Goal: Find specific page/section: Find specific page/section

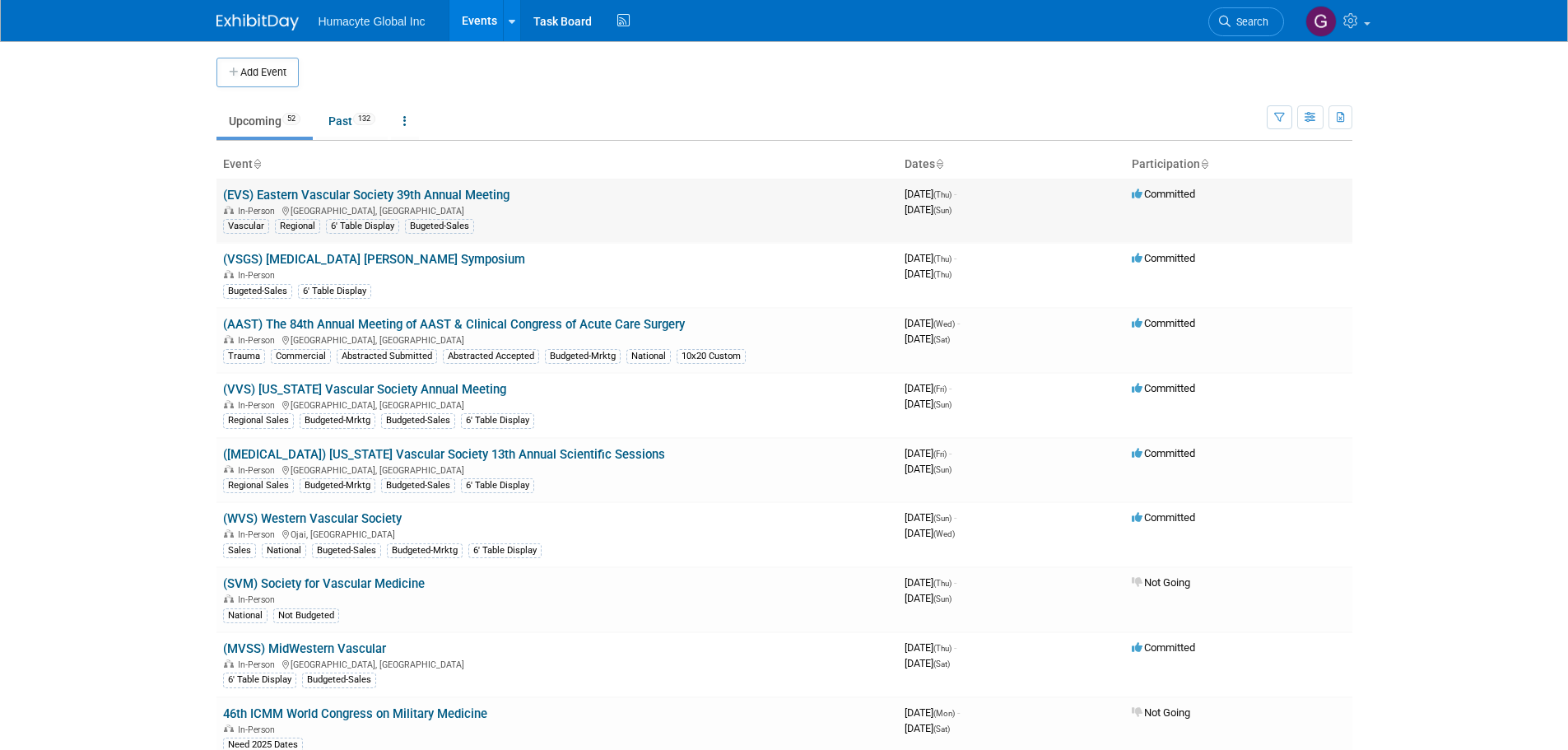
click at [439, 196] on link "(EVS) Eastern Vascular Society 39th Annual Meeting" at bounding box center [366, 195] width 286 height 15
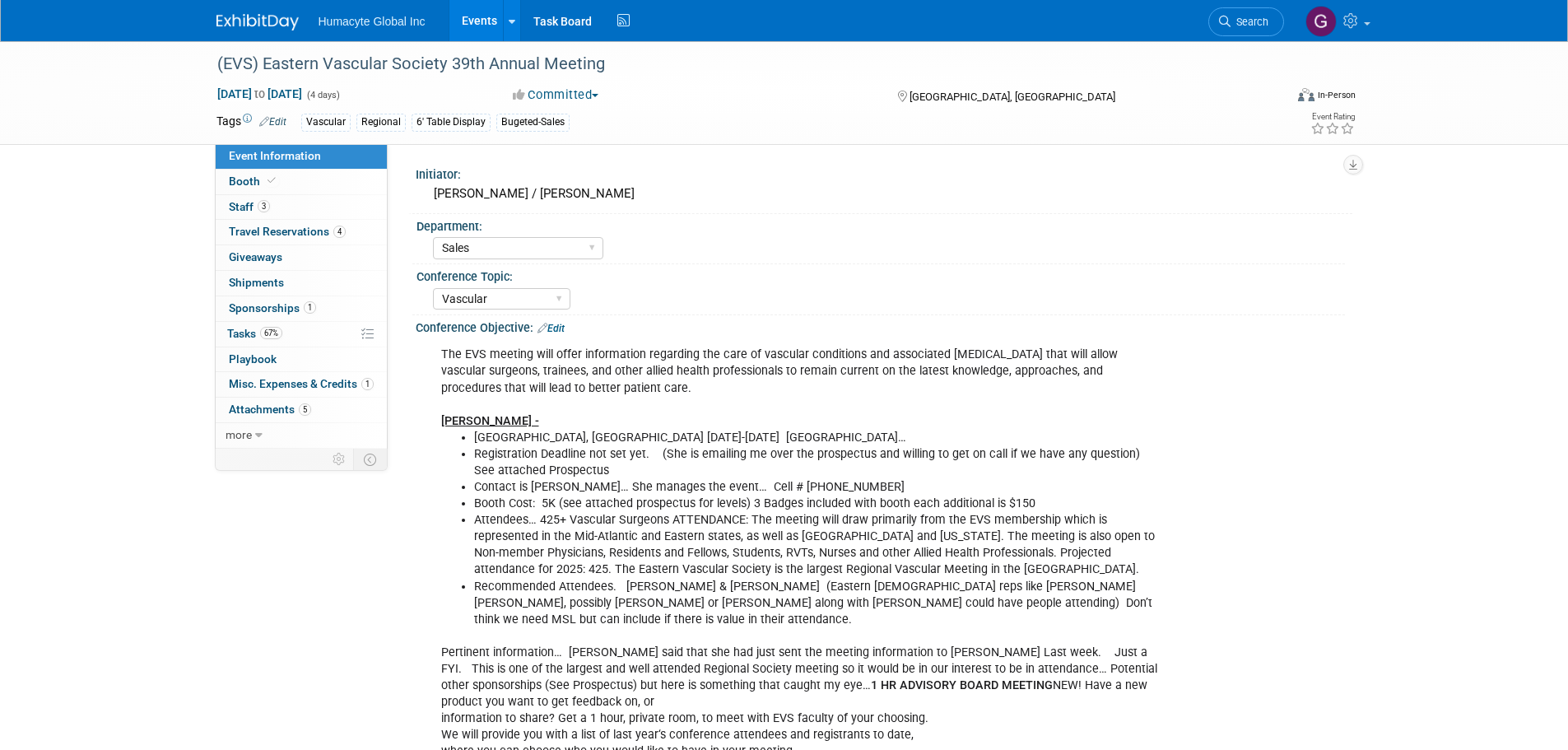
select select "Sales"
select select "Vascular"
click at [285, 232] on span "Travel Reservations 4" at bounding box center [287, 231] width 117 height 13
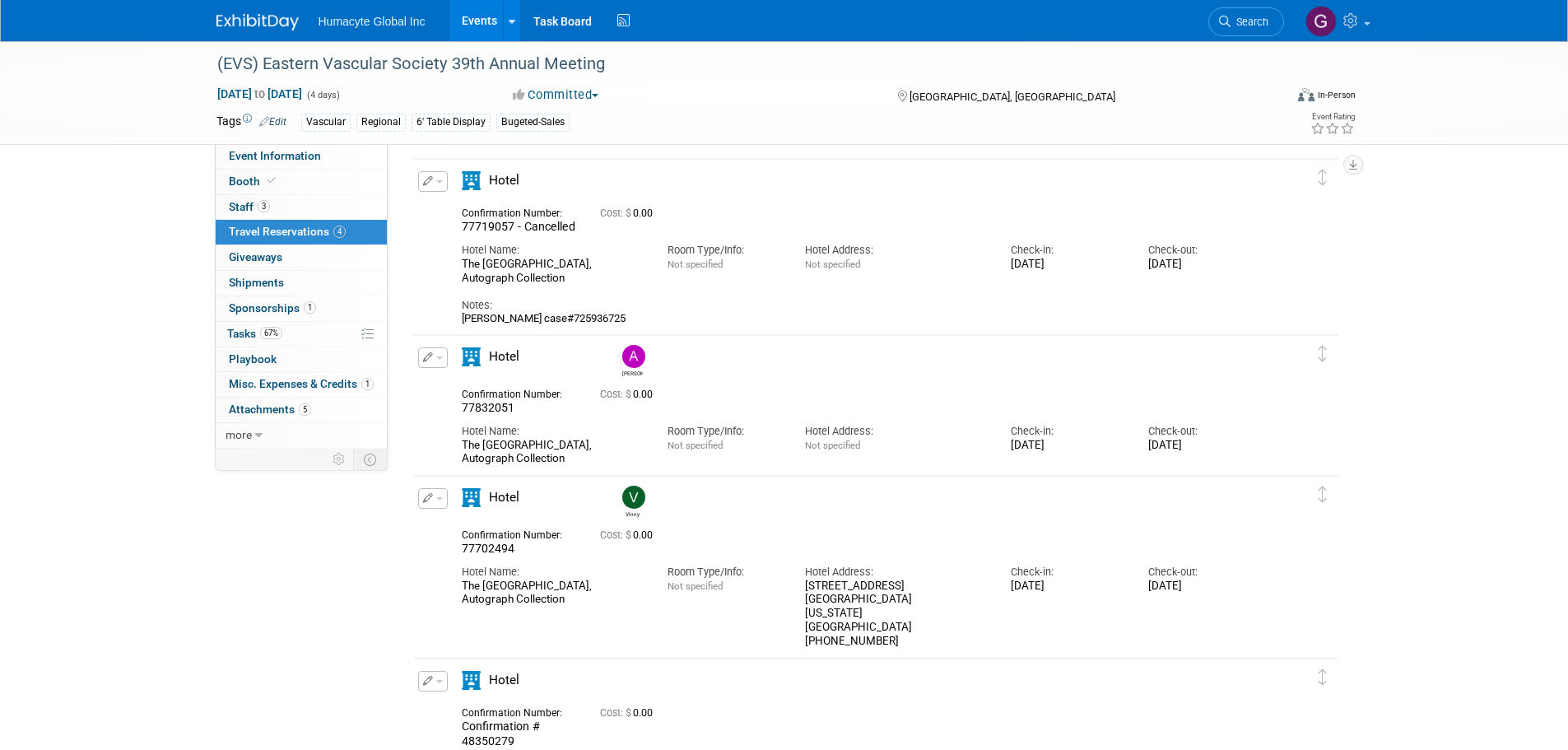
scroll to position [4, 0]
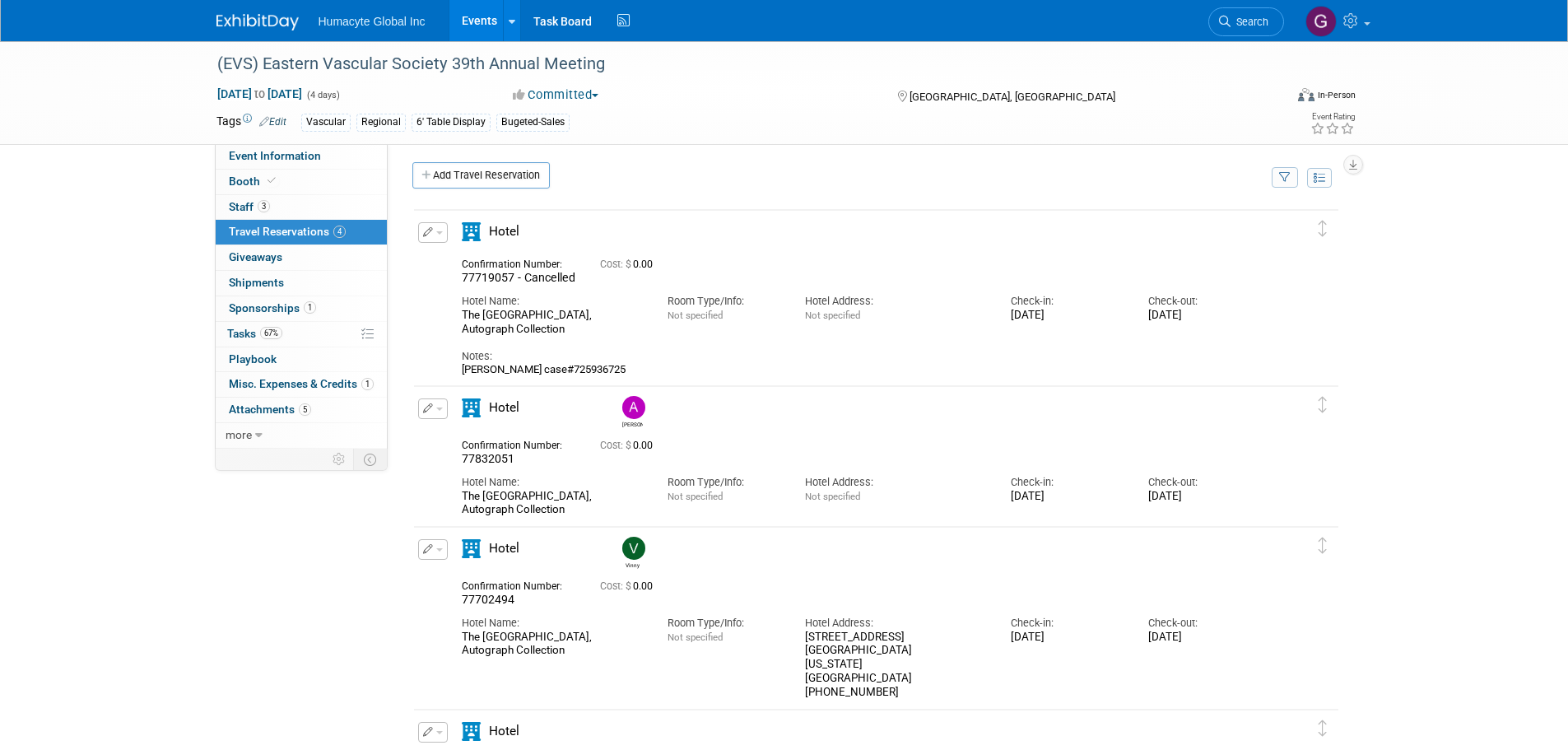
click at [292, 547] on div "Event Information Event Info Booth Booth 3 Staff 3 Staff 4 Travel Reservations …" at bounding box center [784, 467] width 1161 height 862
drag, startPoint x: 534, startPoint y: 492, endPoint x: 520, endPoint y: 470, distance: 26.1
click at [534, 490] on div "Hotel Name: The Union Station Nashville Yards, Autograph Collection" at bounding box center [552, 491] width 206 height 51
click at [509, 409] on span "Hotel" at bounding box center [504, 408] width 30 height 15
click at [441, 416] on button "button" at bounding box center [433, 409] width 29 height 20
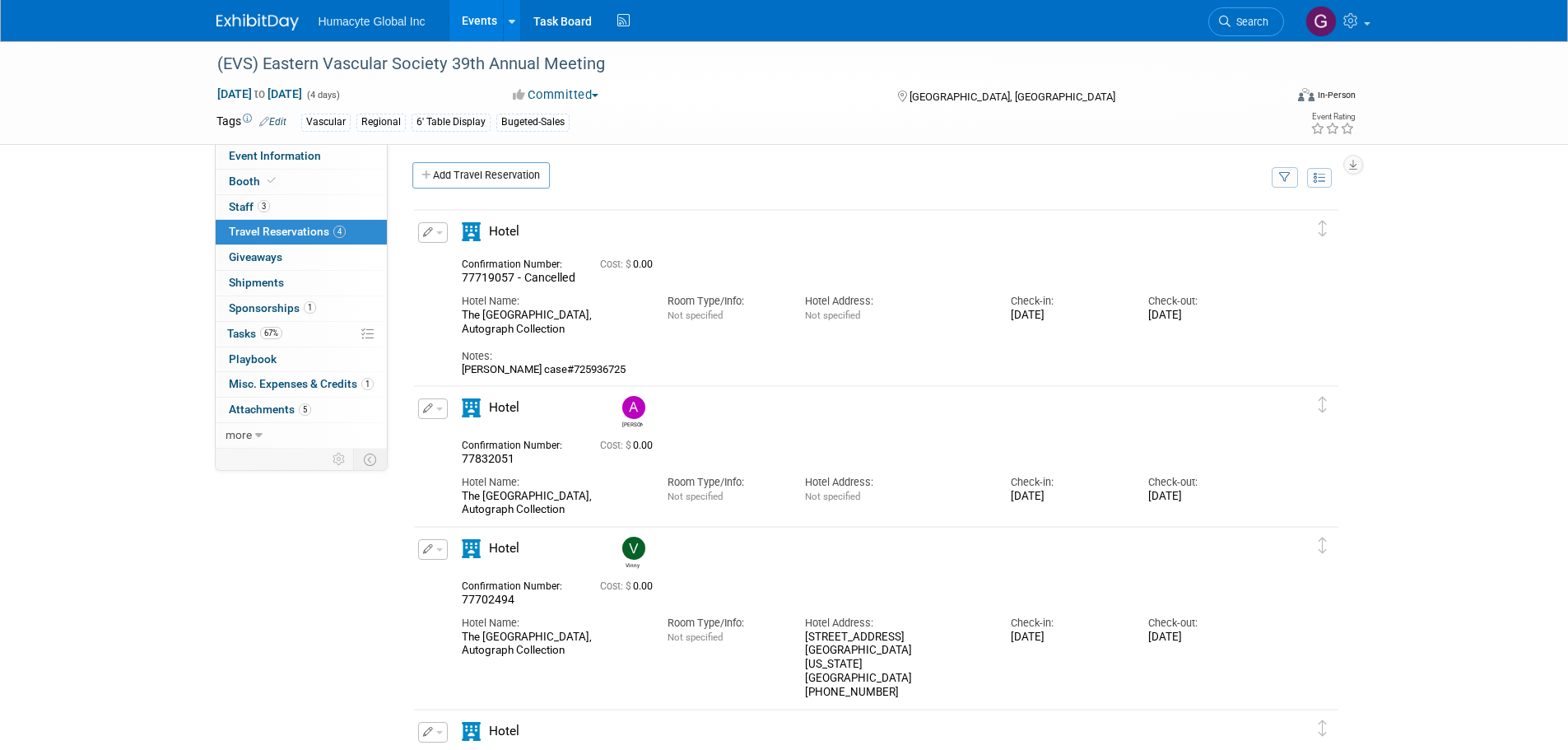
click at [441, 416] on button "button" at bounding box center [433, 409] width 29 height 20
click at [803, 412] on div "Anthony" at bounding box center [923, 410] width 619 height 36
click at [517, 485] on div "Hotel Name:" at bounding box center [552, 482] width 181 height 15
click at [238, 205] on span "Staff 3" at bounding box center [250, 206] width 41 height 13
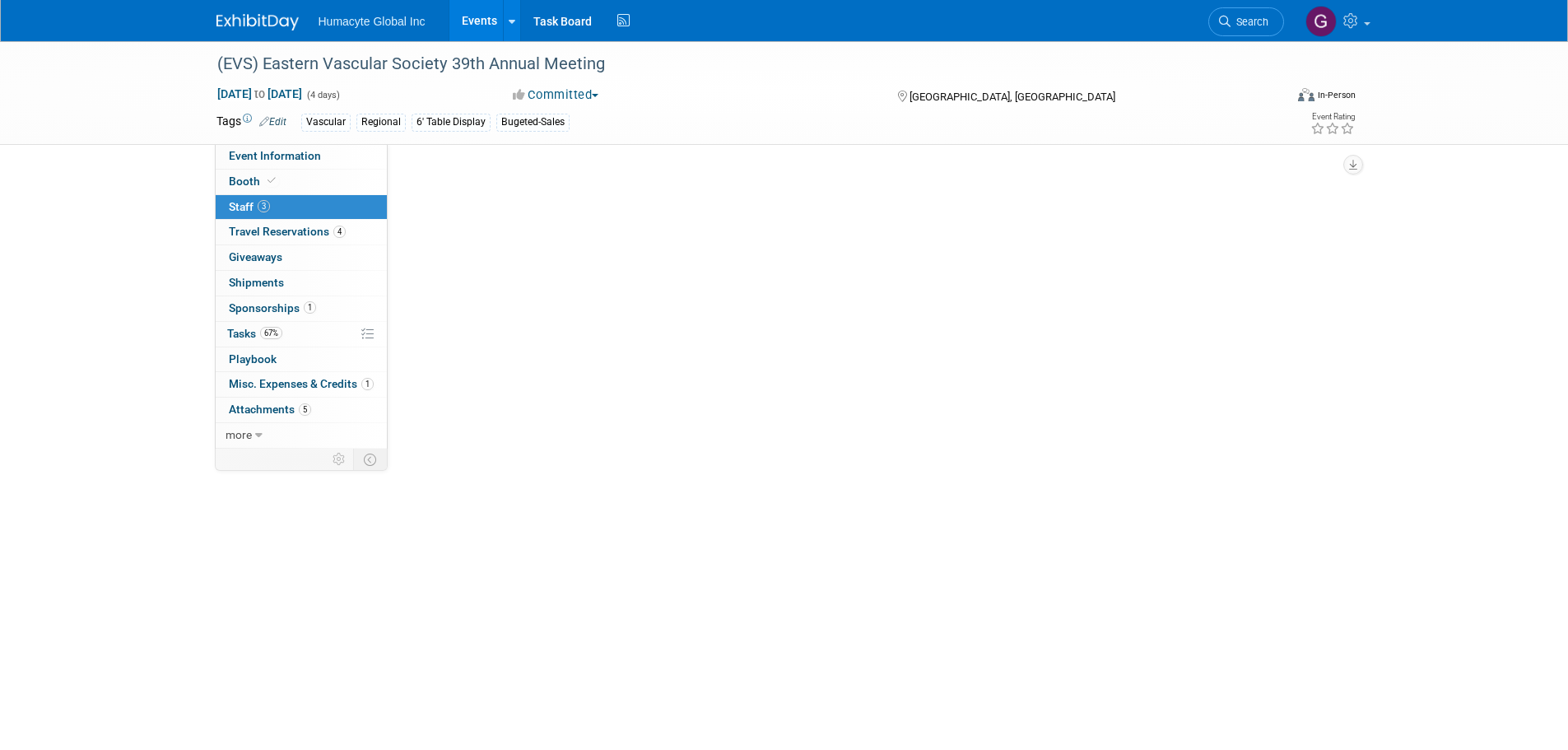
scroll to position [0, 0]
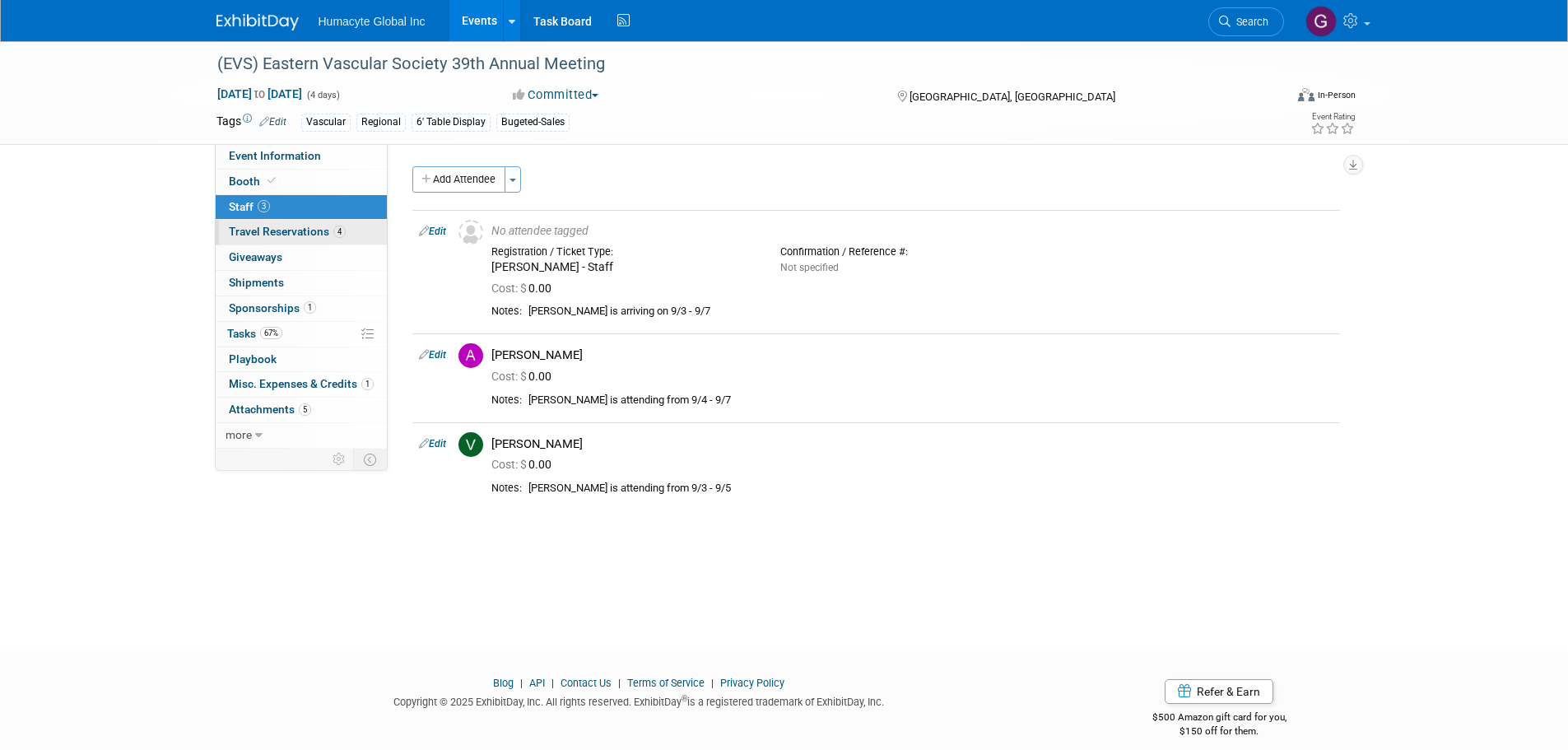
click at [280, 225] on span "Travel Reservations 4" at bounding box center [287, 231] width 117 height 13
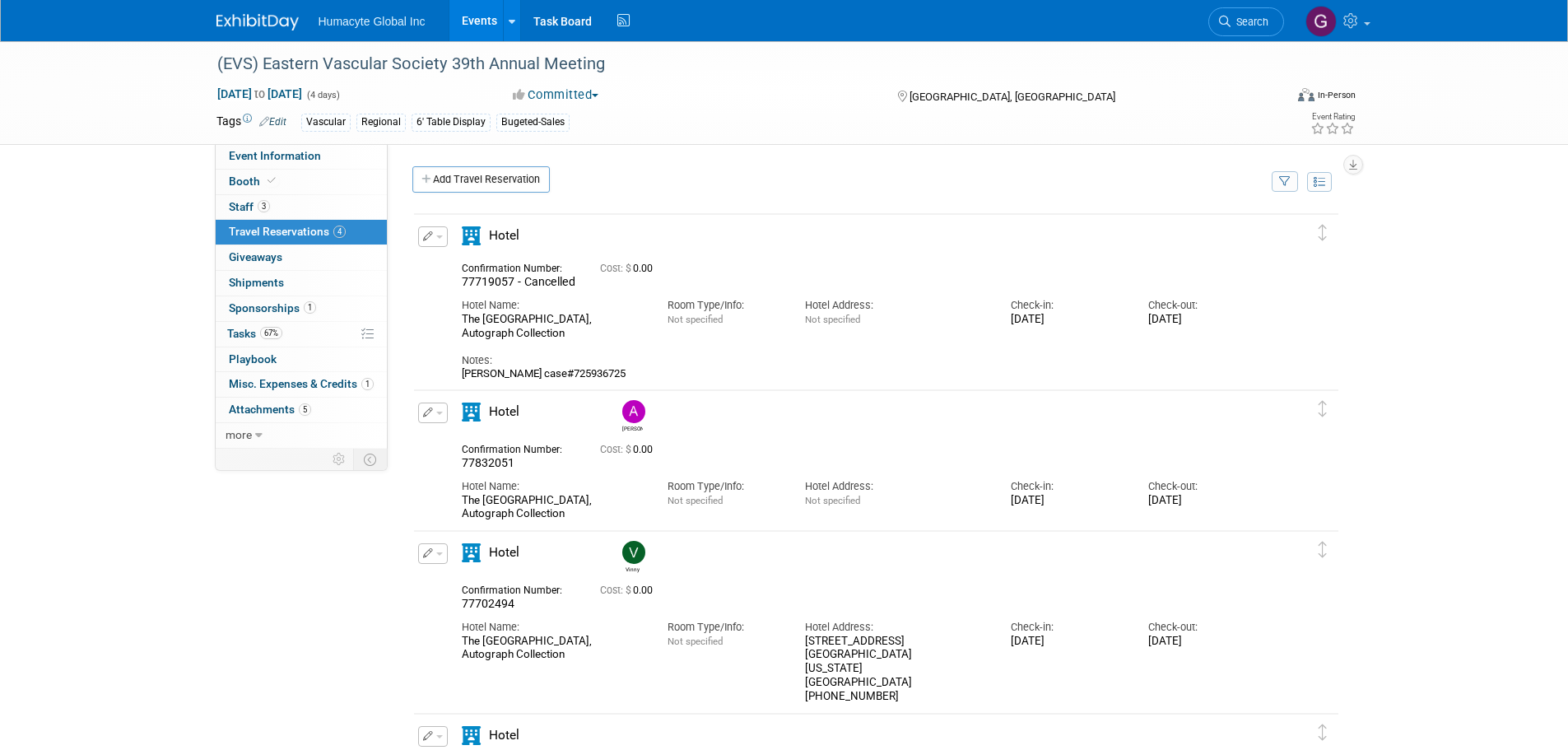
click at [520, 336] on div "The Union Station Nashville Yards, Autograph Collection" at bounding box center [552, 327] width 181 height 28
